Goal: Task Accomplishment & Management: Use online tool/utility

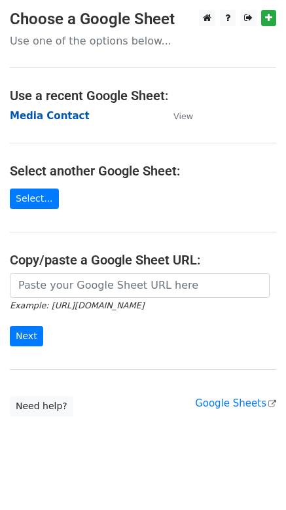
click at [69, 118] on strong "Media Contact" at bounding box center [50, 116] width 80 height 12
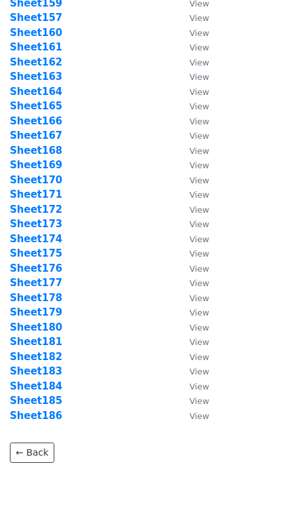
scroll to position [2448, 0]
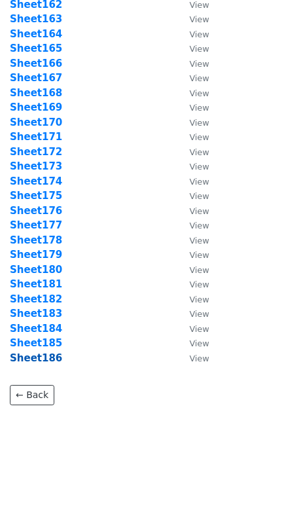
click at [53, 358] on strong "Sheet186" at bounding box center [36, 358] width 52 height 12
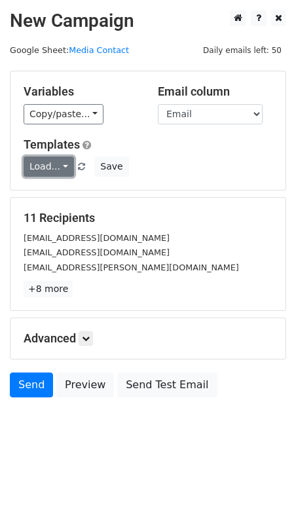
click at [56, 173] on link "Load..." at bounding box center [49, 166] width 50 height 20
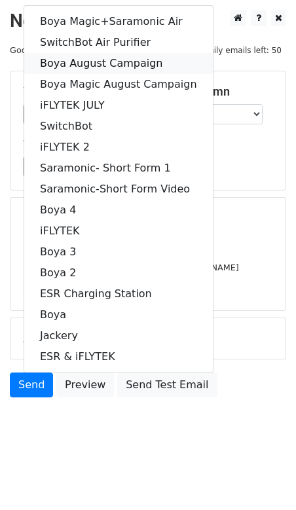
click at [95, 63] on link "Boya August Campaign" at bounding box center [118, 63] width 188 height 21
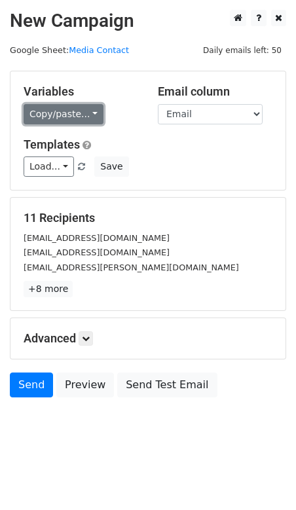
click at [65, 117] on link "Copy/paste..." at bounding box center [64, 114] width 80 height 20
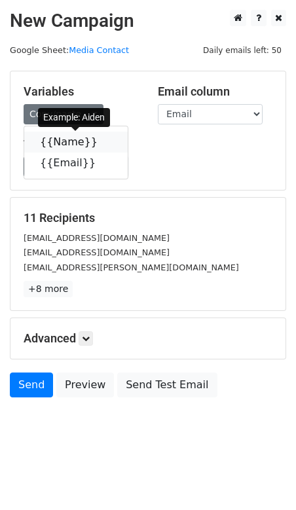
click at [64, 136] on link "{{Name}}" at bounding box center [75, 141] width 103 height 21
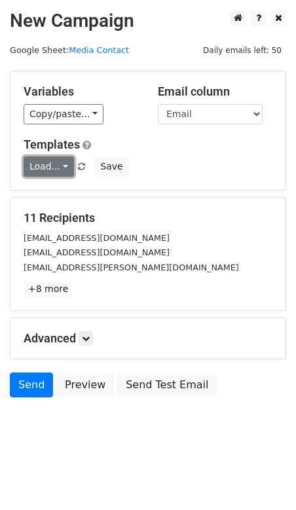
click at [60, 165] on link "Load..." at bounding box center [49, 166] width 50 height 20
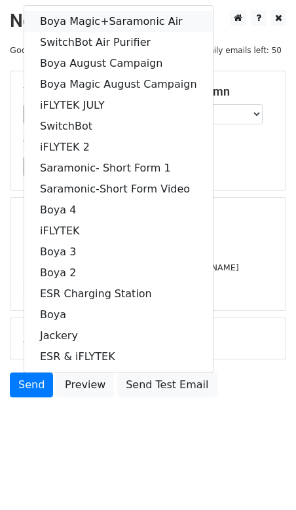
click at [106, 19] on link "Boya Magic+Saramonic Air" at bounding box center [118, 21] width 188 height 21
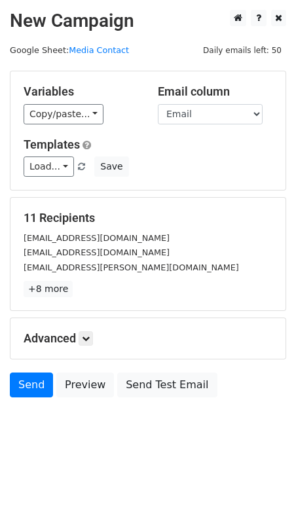
click at [148, 273] on div "info@antill.co" at bounding box center [148, 267] width 268 height 15
click at [62, 162] on link "Load..." at bounding box center [49, 166] width 50 height 20
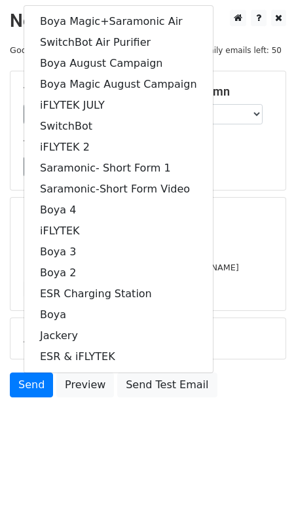
drag, startPoint x: 96, startPoint y: 430, endPoint x: 90, endPoint y: 414, distance: 17.2
click at [96, 430] on body "New Campaign Daily emails left: 50 Google Sheet: Media Contact Variables Copy/p…" at bounding box center [148, 233] width 296 height 446
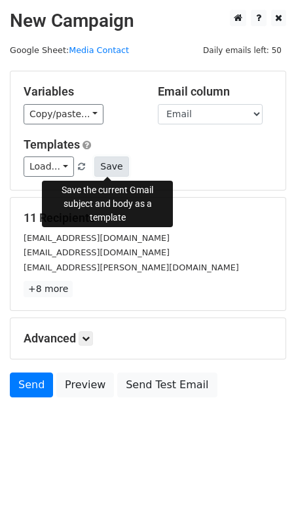
click at [109, 167] on button "Save" at bounding box center [111, 166] width 34 height 20
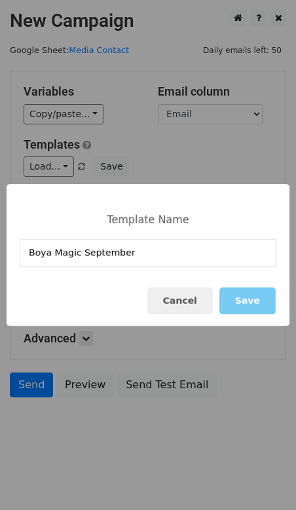
type input "Boya Magic September"
click at [250, 294] on button "Save" at bounding box center [247, 300] width 56 height 27
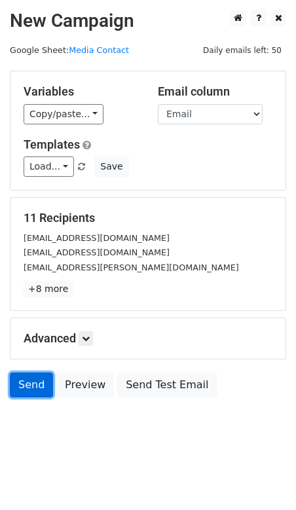
click at [37, 381] on link "Send" at bounding box center [31, 384] width 43 height 25
